Goal: Task Accomplishment & Management: Use online tool/utility

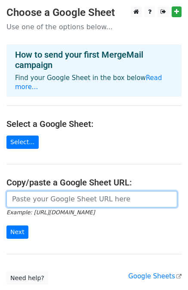
click at [24, 191] on input "url" at bounding box center [91, 199] width 171 height 16
paste input "https://docs.google.com/spreadsheets/d/1tsjVz30um6wUw1jKvu2PJ1snow4K5paM8p7X4kB…"
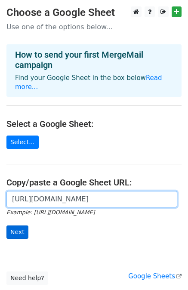
type input "[URL][DOMAIN_NAME]"
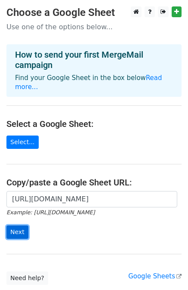
scroll to position [0, 0]
click at [15, 225] on input "Next" at bounding box center [17, 231] width 22 height 13
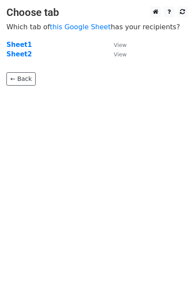
click at [74, 62] on p "← Back" at bounding box center [97, 72] width 182 height 26
click at [76, 58] on td "Sheet2" at bounding box center [55, 54] width 99 height 10
click at [115, 53] on small "View" at bounding box center [120, 54] width 13 height 6
click at [66, 102] on body "Choose tab Which tab of this Google Sheet has your recipients? Sheet1 View Shee…" at bounding box center [97, 63] width 194 height 114
click at [37, 56] on td "Sheet2" at bounding box center [55, 54] width 99 height 10
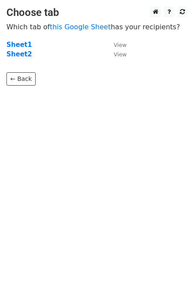
click at [37, 56] on td "Sheet2" at bounding box center [55, 54] width 99 height 10
click at [18, 56] on strong "Sheet2" at bounding box center [18, 54] width 25 height 8
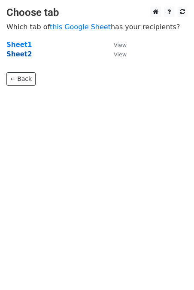
click at [18, 56] on strong "Sheet2" at bounding box center [18, 54] width 25 height 8
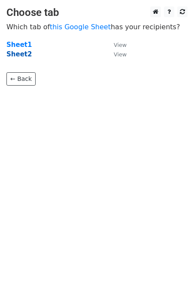
click at [18, 56] on strong "Sheet2" at bounding box center [18, 54] width 25 height 8
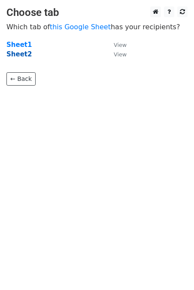
click at [18, 56] on strong "Sheet2" at bounding box center [18, 54] width 25 height 8
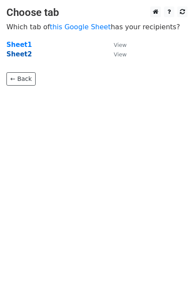
click at [18, 56] on strong "Sheet2" at bounding box center [18, 54] width 25 height 8
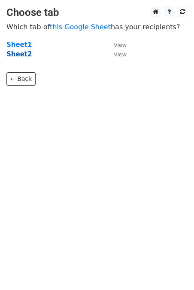
click at [18, 56] on strong "Sheet2" at bounding box center [18, 54] width 25 height 8
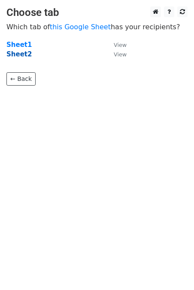
click at [18, 56] on strong "Sheet2" at bounding box center [18, 54] width 25 height 8
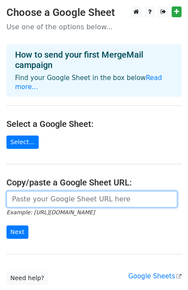
click at [68, 191] on input "url" at bounding box center [91, 199] width 171 height 16
paste input "https://docs.google.com/spreadsheets/d/1tsjVz30um6wUw1jKvu2PJ1snow4K5paM8p7X4kB…"
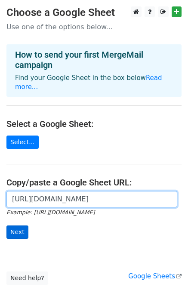
type input "https://docs.google.com/spreadsheets/d/1tsjVz30um6wUw1jKvu2PJ1snow4K5paM8p7X4kB…"
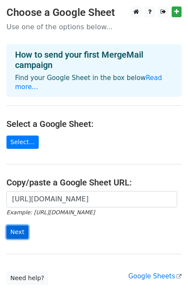
scroll to position [0, 0]
click at [17, 225] on input "Next" at bounding box center [17, 231] width 22 height 13
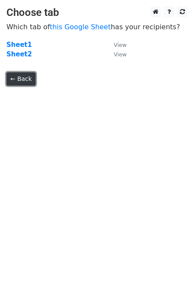
click at [12, 76] on link "← Back" at bounding box center [20, 78] width 29 height 13
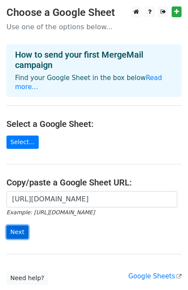
click at [16, 225] on input "Next" at bounding box center [17, 231] width 22 height 13
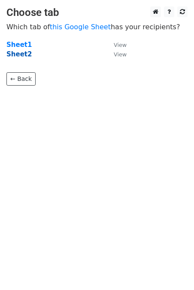
click at [19, 54] on strong "Sheet2" at bounding box center [18, 54] width 25 height 8
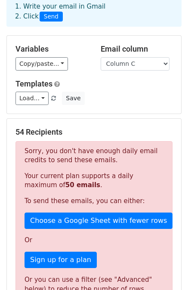
scroll to position [48, 0]
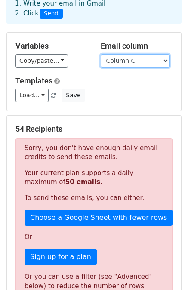
click at [140, 61] on select "Column A Column B Column C Column D Column E Column F Column G" at bounding box center [135, 60] width 69 height 13
click at [101, 54] on select "Column A Column B Column C Column D Column E Column F Column G" at bounding box center [135, 60] width 69 height 13
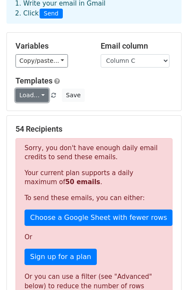
click at [37, 92] on link "Load..." at bounding box center [31, 95] width 33 height 13
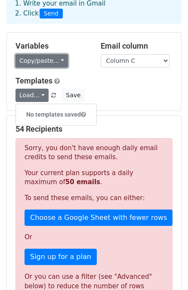
click at [48, 62] on link "Copy/paste..." at bounding box center [41, 60] width 52 height 13
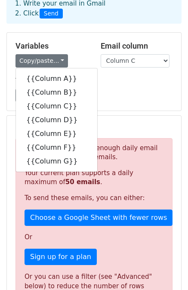
click at [78, 56] on div "Copy/paste... {{Column A}} {{Column B}} {{Column C}} {{Column D}} {{Column E}} …" at bounding box center [51, 60] width 72 height 13
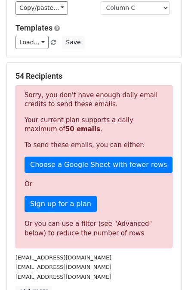
scroll to position [0, 0]
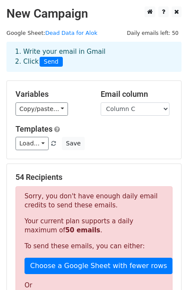
click at [122, 33] on main "New Campaign Daily emails left: 50 Google Sheet: Dead Data for Alok 1. Write yo…" at bounding box center [94, 236] width 188 height 461
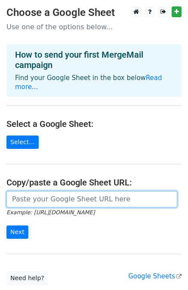
click at [39, 191] on input "url" at bounding box center [91, 199] width 171 height 16
paste input "[URL][DOMAIN_NAME]"
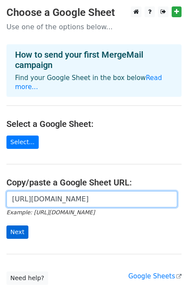
type input "[URL][DOMAIN_NAME]"
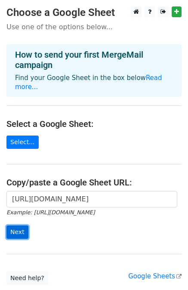
scroll to position [0, 0]
click at [15, 225] on input "Next" at bounding box center [17, 231] width 22 height 13
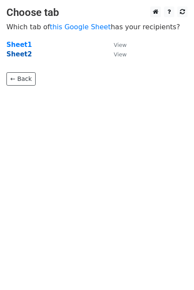
click at [17, 55] on strong "Sheet2" at bounding box center [18, 54] width 25 height 8
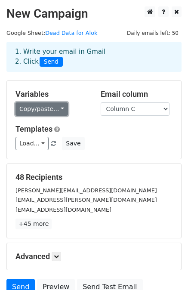
click at [57, 106] on link "Copy/paste..." at bounding box center [41, 108] width 52 height 13
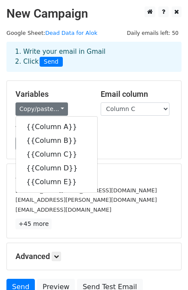
click at [92, 81] on div "Variables Copy/paste... {{Column A}} {{Column B}} {{Column C}} {{Column D}} {{C…" at bounding box center [94, 120] width 174 height 78
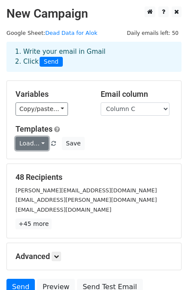
click at [39, 144] on link "Load..." at bounding box center [31, 143] width 33 height 13
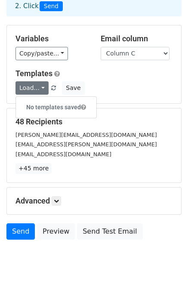
scroll to position [77, 0]
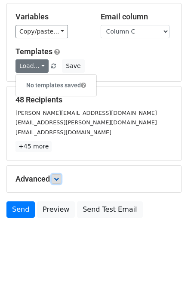
click at [55, 178] on icon at bounding box center [56, 178] width 5 height 5
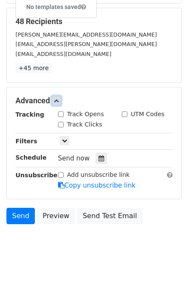
scroll to position [161, 0]
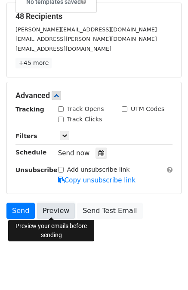
click at [53, 213] on link "Preview" at bounding box center [56, 211] width 38 height 16
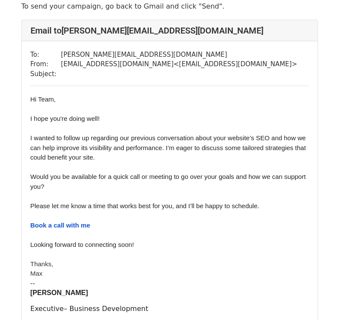
scroll to position [86, 0]
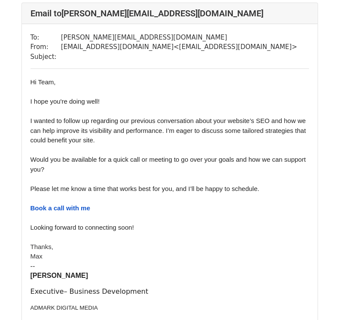
click at [286, 172] on div "Would you be available for a quick call or meeting to go over your goals and ho…" at bounding box center [170, 164] width 279 height 19
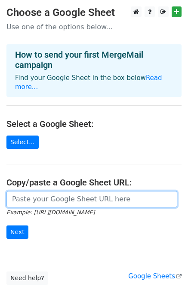
click at [26, 193] on input "url" at bounding box center [91, 199] width 171 height 16
paste input "https://docs.google.com/spreadsheets/d/1tsjVz30um6wUw1jKvu2PJ1snow4K5paM8p7X4kB…"
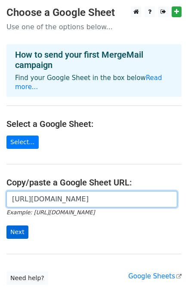
type input "https://docs.google.com/spreadsheets/d/1tsjVz30um6wUw1jKvu2PJ1snow4K5paM8p7X4kB…"
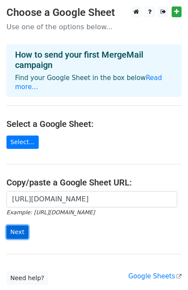
scroll to position [0, 0]
click at [13, 225] on input "Next" at bounding box center [17, 231] width 22 height 13
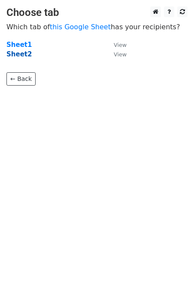
click at [12, 55] on strong "Sheet2" at bounding box center [18, 54] width 25 height 8
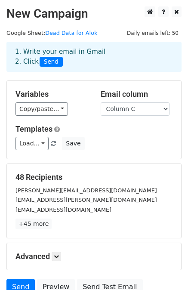
scroll to position [77, 0]
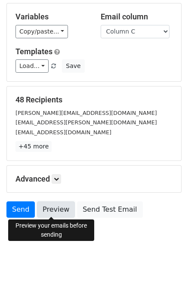
click at [54, 209] on link "Preview" at bounding box center [56, 209] width 38 height 16
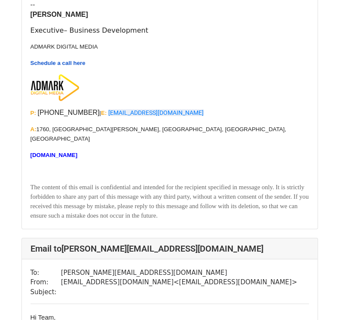
scroll to position [19156, 0]
